Goal: Task Accomplishment & Management: Use online tool/utility

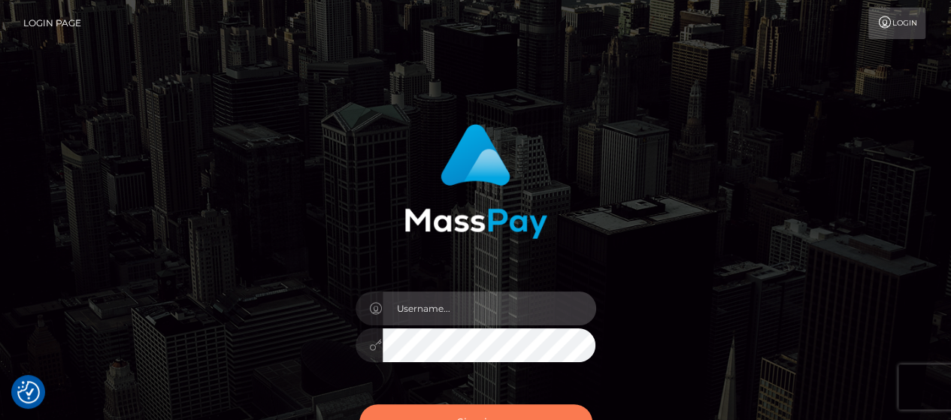
type input "matthew.wong"
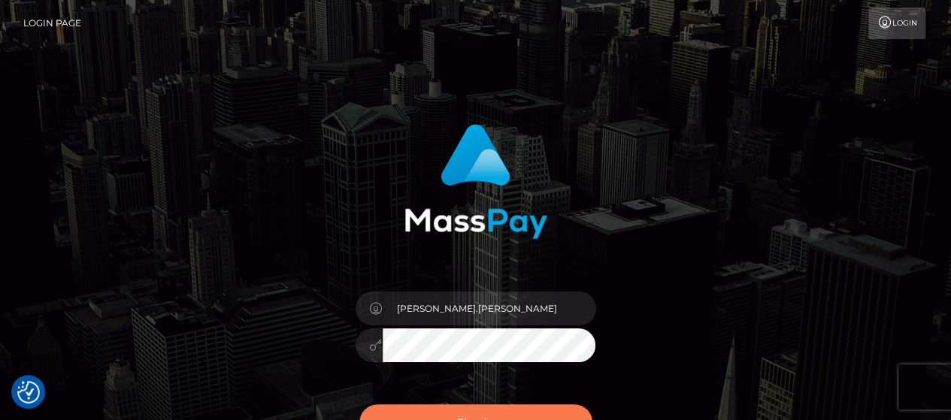
click at [466, 417] on button "Sign in" at bounding box center [475, 423] width 233 height 37
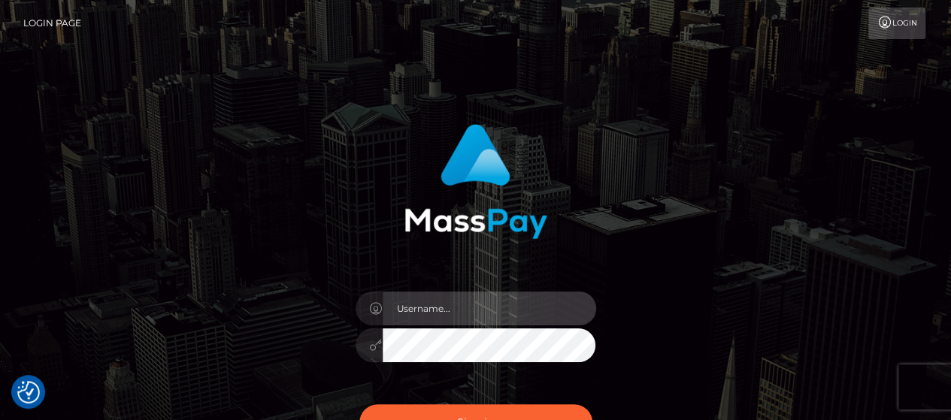
type input "[PERSON_NAME].[PERSON_NAME]"
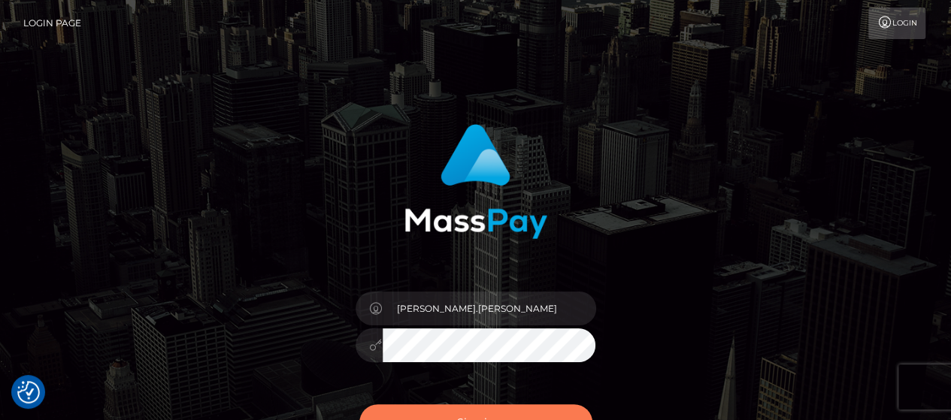
click at [566, 409] on button "Sign in" at bounding box center [475, 423] width 233 height 37
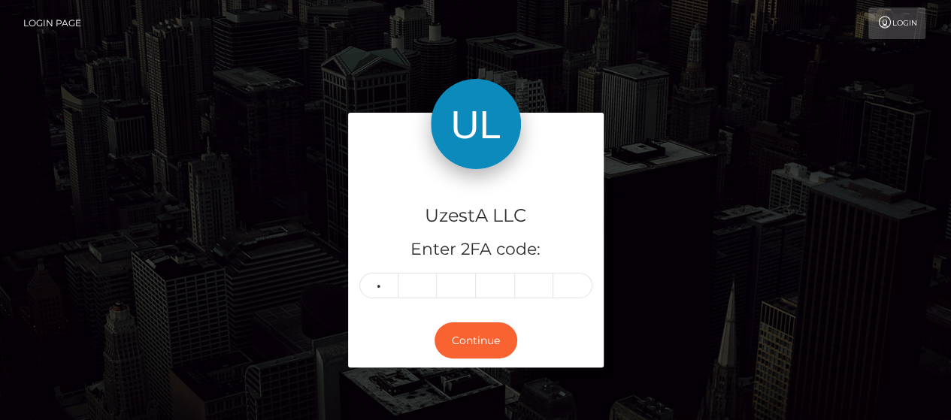
type input "0"
type input "2"
type input "7"
type input "0"
type input "2"
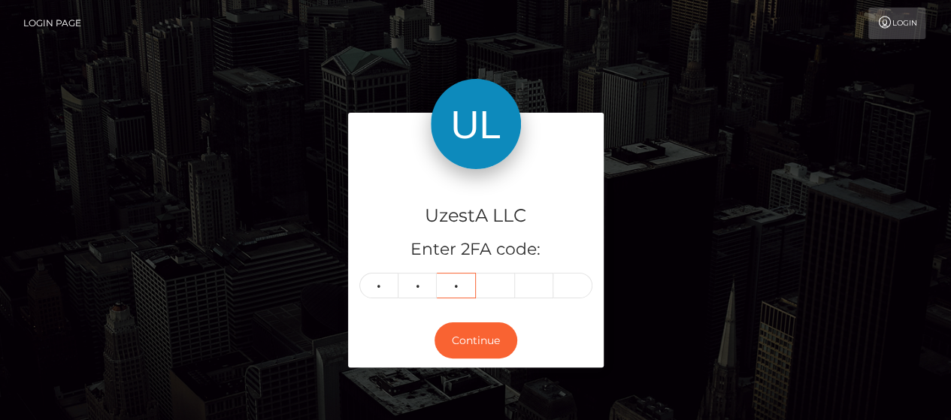
type input "7"
type input "9"
type input "2"
type input "6"
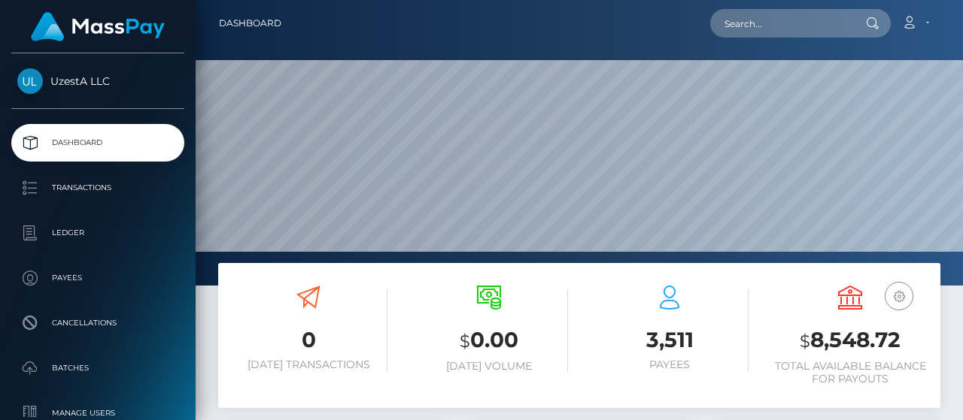
scroll to position [266, 226]
click at [824, 23] on input "text" at bounding box center [780, 23] width 141 height 29
paste input "4618986"
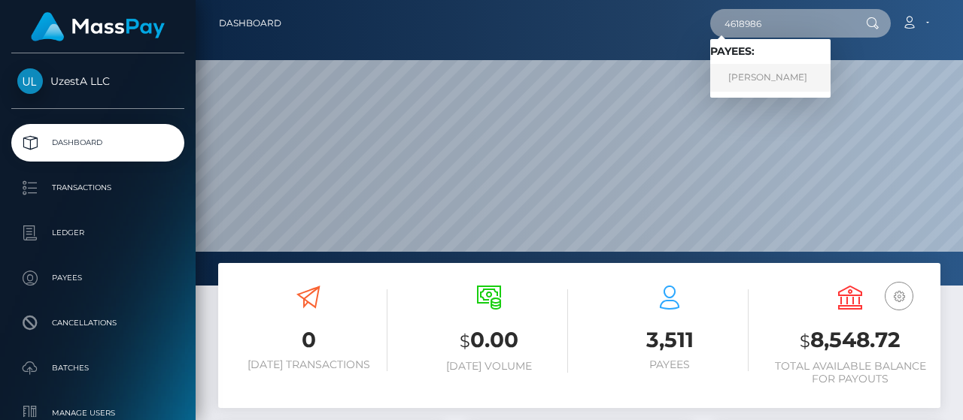
type input "4618986"
click at [770, 74] on link "柯嘉 杨" at bounding box center [770, 78] width 120 height 28
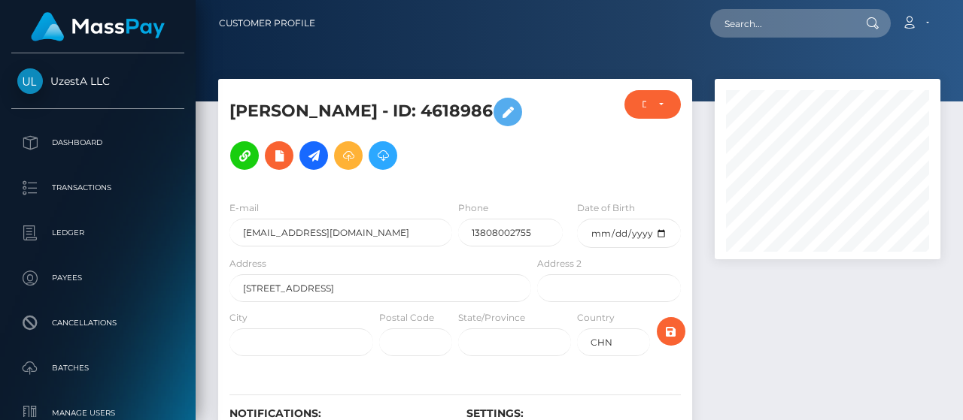
scroll to position [180, 226]
click at [648, 104] on div "DEACTIVE" at bounding box center [653, 105] width 22 height 12
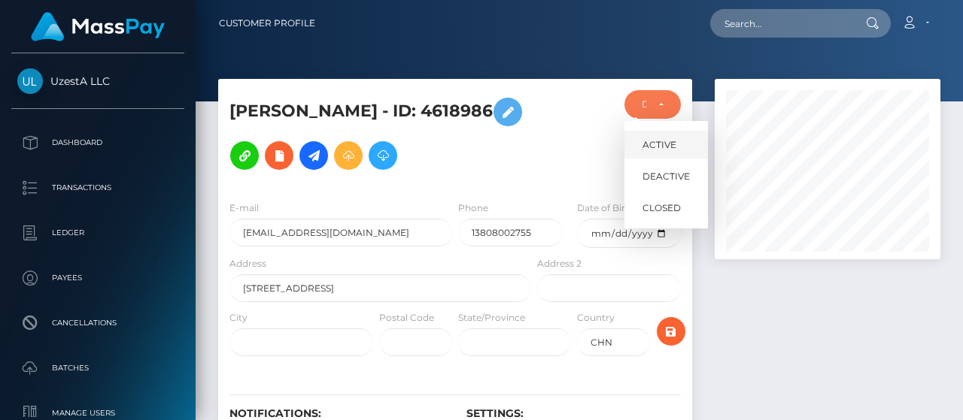
click at [658, 147] on span "ACTIVE" at bounding box center [659, 145] width 34 height 14
click at [644, 143] on span "ACTIVE" at bounding box center [659, 145] width 34 height 14
select select "ACTIVE"
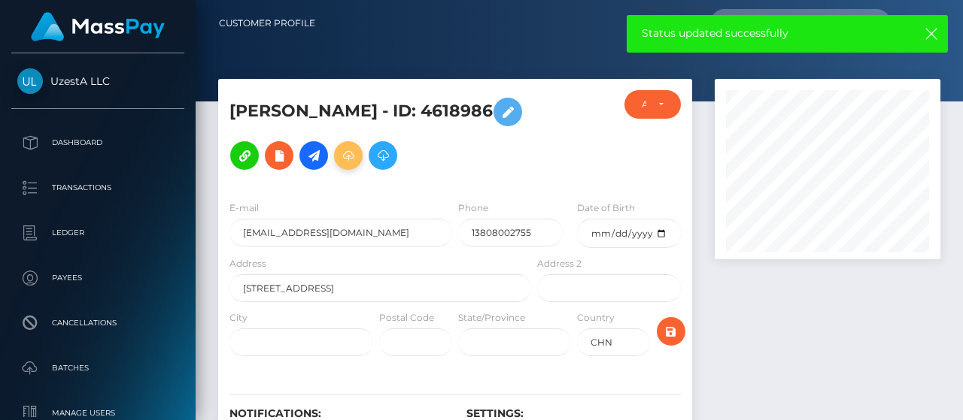
click at [339, 153] on icon at bounding box center [348, 156] width 18 height 19
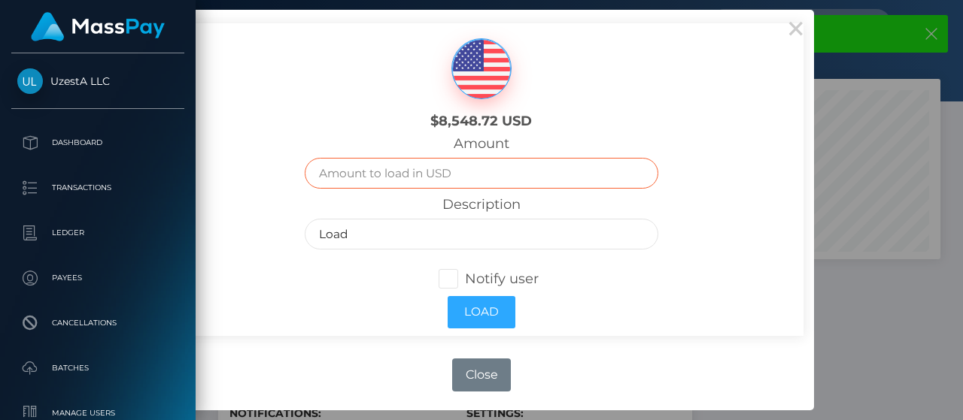
click at [469, 177] on input "text" at bounding box center [481, 173] width 353 height 31
paste input "Release frozen balance"
type input "Release frozen balance"
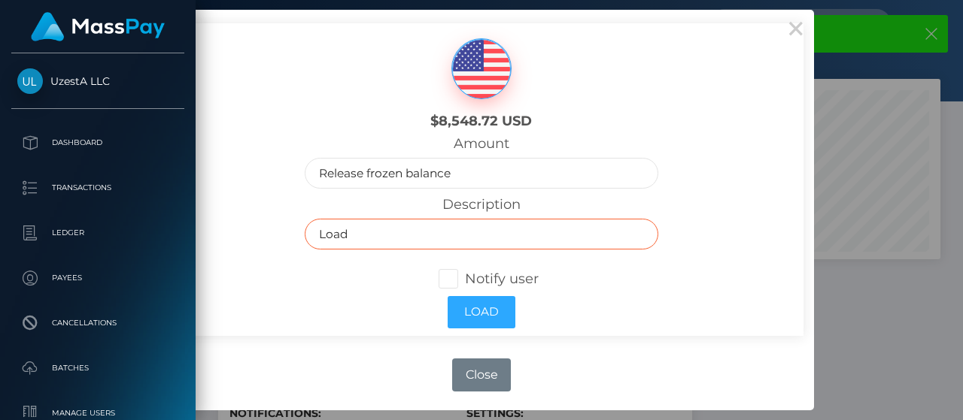
drag, startPoint x: 478, startPoint y: 232, endPoint x: 250, endPoint y: 228, distance: 227.9
click at [13, 231] on body "UzestA LLC Dashboard Transactions Ledger Payees Cancellations Links" at bounding box center [481, 210] width 963 height 420
paste input "Release frozen balance"
type input "Release frozen balance"
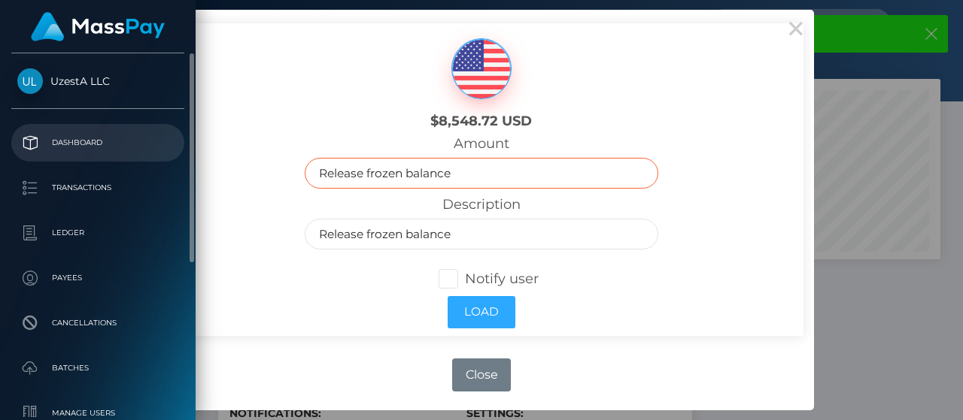
drag, startPoint x: 475, startPoint y: 171, endPoint x: 163, endPoint y: 155, distance: 312.6
click at [226, 166] on div "$8,548.72 USD Amount Release frozen balance Description Release frozen balance …" at bounding box center [481, 179] width 644 height 313
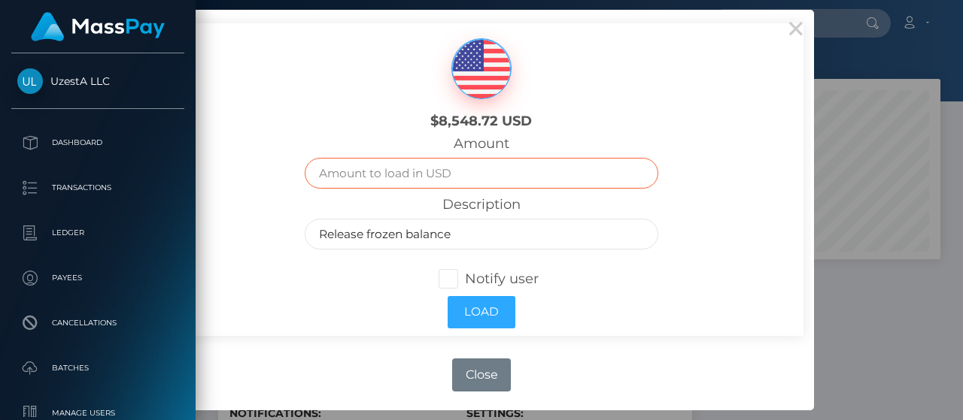
click at [446, 177] on input "text" at bounding box center [481, 173] width 353 height 31
type input "91.62"
click at [399, 306] on div "Load" at bounding box center [480, 312] width 375 height 47
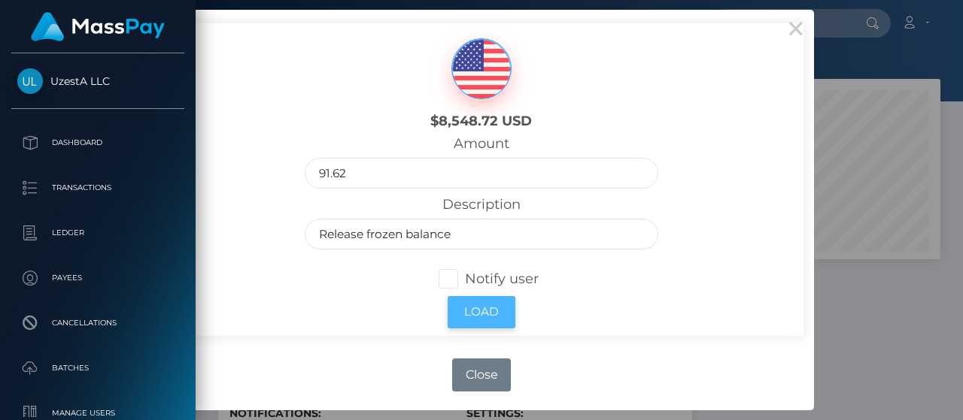
click at [475, 311] on button "Load" at bounding box center [481, 312] width 68 height 32
